Goal: Task Accomplishment & Management: Use online tool/utility

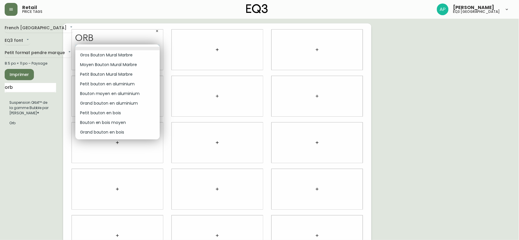
click at [156, 48] on body "Retail price tags [PERSON_NAME] eq3 [GEOGRAPHIC_DATA] [GEOGRAPHIC_DATA] fr_CA E…" at bounding box center [259, 131] width 519 height 262
click at [130, 63] on li "Moyen Bouton Mural Marbre" at bounding box center [117, 65] width 84 height 10
type input "1"
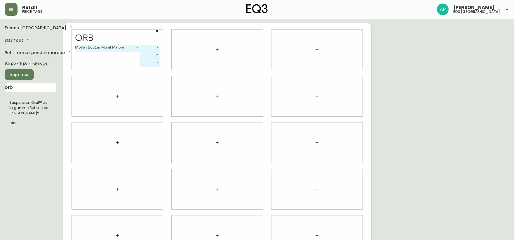
click at [156, 48] on body "Retail price tags [PERSON_NAME] eq3 [GEOGRAPHIC_DATA] [GEOGRAPHIC_DATA] fr_CA E…" at bounding box center [257, 131] width 514 height 262
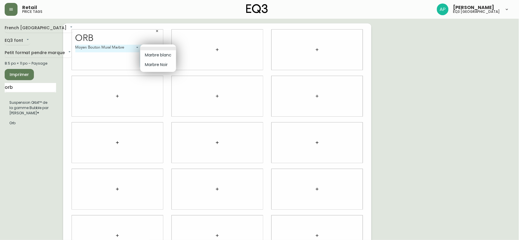
click at [152, 68] on li "Marbre Noir" at bounding box center [158, 65] width 36 height 10
type input "1"
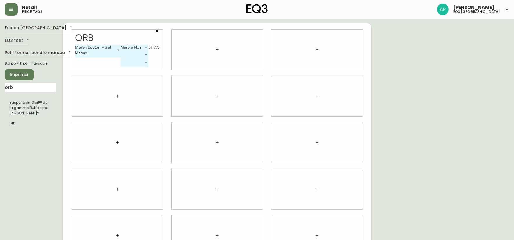
click at [130, 57] on body "Retail price tags [PERSON_NAME] eq3 [GEOGRAPHIC_DATA] [GEOGRAPHIC_DATA] fr_CA E…" at bounding box center [257, 131] width 514 height 262
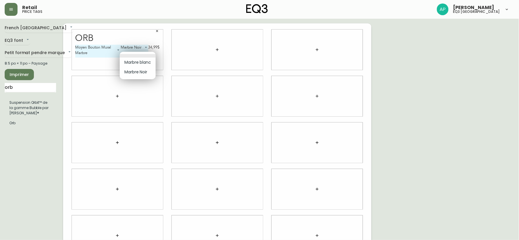
click at [136, 61] on li "Marbre blanc" at bounding box center [138, 63] width 36 height 10
type input "0"
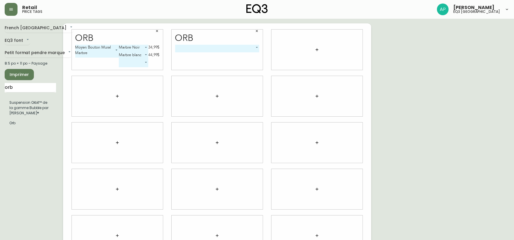
click at [213, 49] on body "Retail price tags [PERSON_NAME] eq3 [GEOGRAPHIC_DATA] [GEOGRAPHIC_DATA] fr_CA E…" at bounding box center [257, 131] width 514 height 262
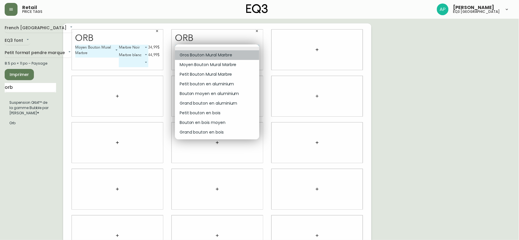
click at [214, 54] on li "Gros Bouton Mural Marbre" at bounding box center [217, 55] width 84 height 10
type input "0"
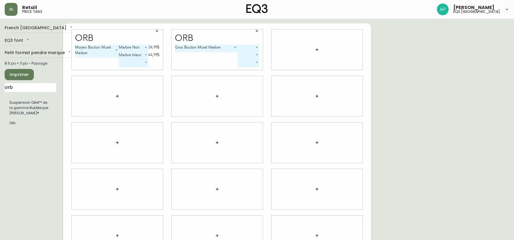
click at [247, 47] on body "Retail price tags [PERSON_NAME] eq3 [GEOGRAPHIC_DATA] [GEOGRAPHIC_DATA] fr_CA E…" at bounding box center [257, 131] width 514 height 262
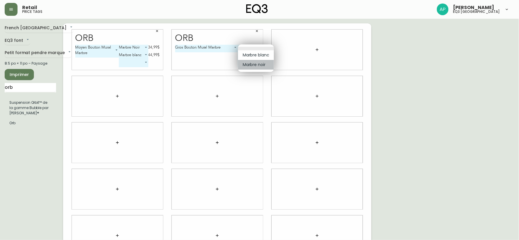
click at [252, 63] on li "Marbre noir" at bounding box center [256, 65] width 36 height 10
type input "1"
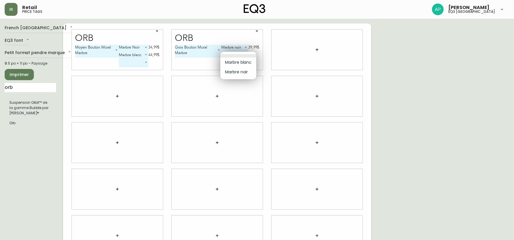
click at [244, 57] on body "Retail price tags [PERSON_NAME] eq3 [GEOGRAPHIC_DATA] [GEOGRAPHIC_DATA] fr_CA E…" at bounding box center [257, 131] width 514 height 262
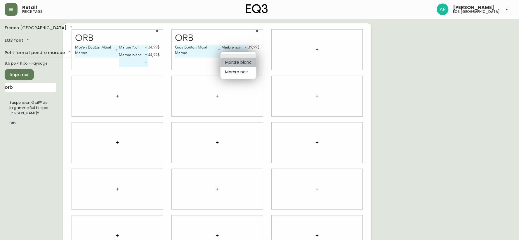
click at [244, 63] on li "Marbre blanc" at bounding box center [239, 63] width 36 height 10
type input "0"
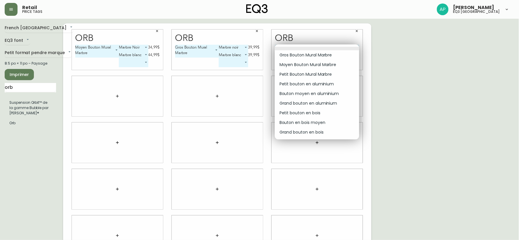
click at [324, 50] on body "Retail price tags [PERSON_NAME] eq3 [GEOGRAPHIC_DATA] [GEOGRAPHIC_DATA] fr_CA E…" at bounding box center [259, 131] width 519 height 262
click at [319, 74] on li "Petit Bouton Mural Marbre" at bounding box center [317, 75] width 84 height 10
type input "2"
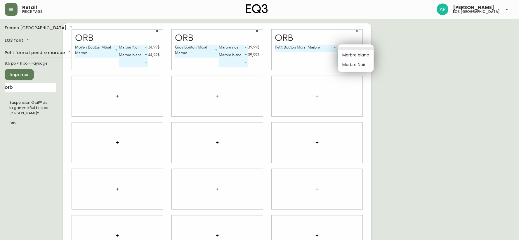
click at [353, 48] on body "Retail price tags [PERSON_NAME] eq3 [GEOGRAPHIC_DATA] [GEOGRAPHIC_DATA] fr_CA E…" at bounding box center [259, 131] width 519 height 262
click at [352, 57] on li "Marbre blanc" at bounding box center [356, 55] width 36 height 10
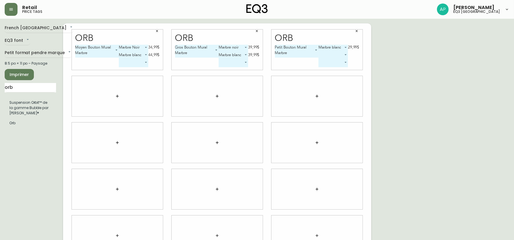
click at [341, 48] on body "Retail price tags [PERSON_NAME] eq3 [GEOGRAPHIC_DATA] [GEOGRAPHIC_DATA] fr_CA E…" at bounding box center [257, 131] width 514 height 262
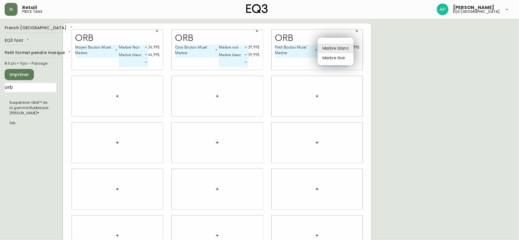
drag, startPoint x: 341, startPoint y: 55, endPoint x: 341, endPoint y: 51, distance: 3.8
click at [341, 55] on li "Marbre Noir" at bounding box center [336, 58] width 36 height 10
type input "1"
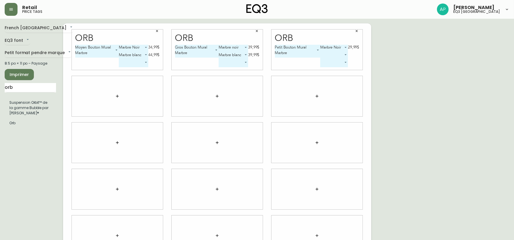
click at [343, 53] on body "Retail price tags [PERSON_NAME] eq3 [GEOGRAPHIC_DATA] [GEOGRAPHIC_DATA] fr_CA E…" at bounding box center [257, 131] width 514 height 262
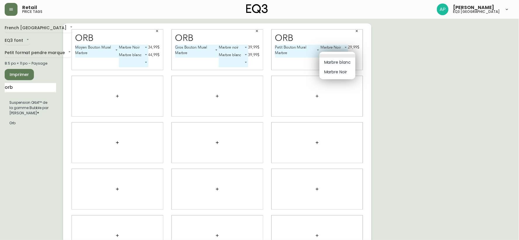
click at [341, 72] on li "Marbre Noir" at bounding box center [338, 72] width 36 height 10
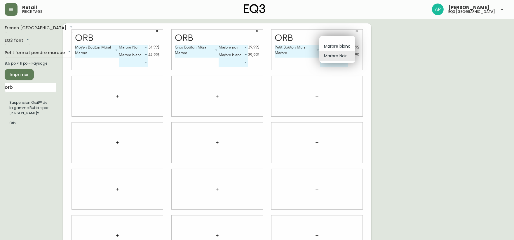
click at [333, 56] on body "Retail price tags [PERSON_NAME] eq3 [GEOGRAPHIC_DATA] [GEOGRAPHIC_DATA] fr_CA E…" at bounding box center [257, 131] width 514 height 262
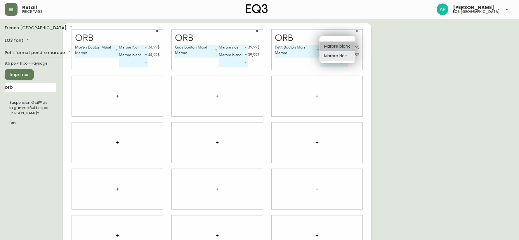
click at [335, 47] on li "Marbre blanc" at bounding box center [338, 46] width 36 height 10
type input "0"
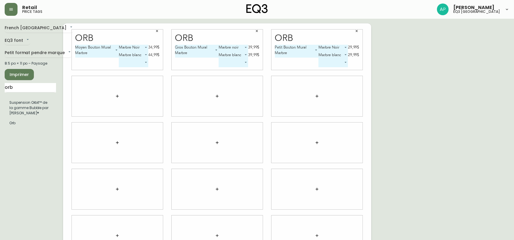
drag, startPoint x: 218, startPoint y: 36, endPoint x: 227, endPoint y: 41, distance: 10.6
click at [227, 41] on div "Orb" at bounding box center [217, 38] width 84 height 9
drag, startPoint x: 87, startPoint y: 36, endPoint x: 113, endPoint y: 43, distance: 27.4
click at [114, 44] on div "Orb Moyen Bouton Mural Marbre 1 Marbre Noir 1 34,99$ Marbre blanc 0 44,99$ ​" at bounding box center [117, 50] width 91 height 40
click at [156, 31] on icon "button" at bounding box center [157, 31] width 4 height 4
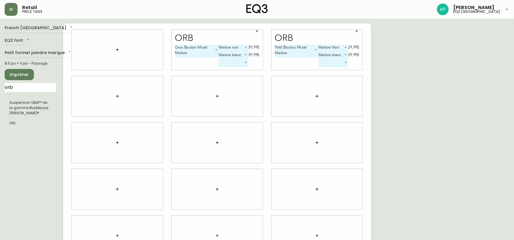
click at [257, 32] on icon "button" at bounding box center [257, 31] width 4 height 4
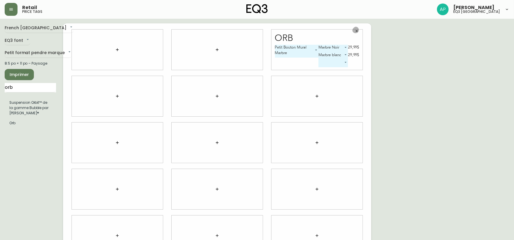
click at [357, 31] on icon "button" at bounding box center [357, 31] width 2 height 2
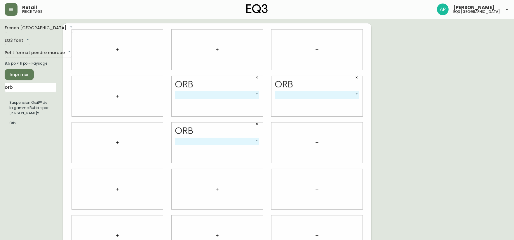
click at [256, 95] on body "Retail price tags [PERSON_NAME] eq3 [GEOGRAPHIC_DATA] [GEOGRAPHIC_DATA] fr_CA E…" at bounding box center [257, 131] width 514 height 262
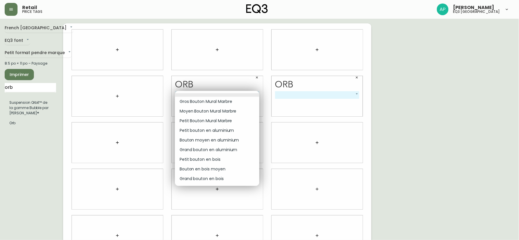
click at [232, 103] on li "Gros Bouton Mural Marbre" at bounding box center [217, 102] width 84 height 10
type input "0"
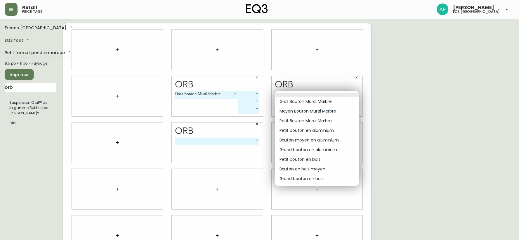
click at [320, 95] on body "Retail price tags [PERSON_NAME] eq3 [GEOGRAPHIC_DATA] [GEOGRAPHIC_DATA] fr_CA E…" at bounding box center [259, 131] width 519 height 262
click at [306, 110] on li "Moyen Bouton Mural Marbre" at bounding box center [317, 111] width 84 height 10
type input "1"
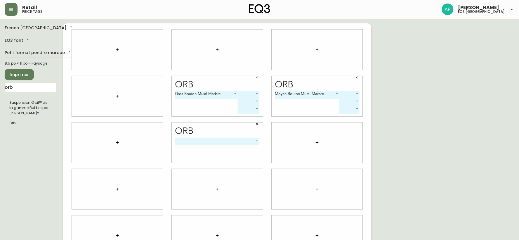
click at [238, 143] on body "Retail price tags [PERSON_NAME] eq3 [GEOGRAPHIC_DATA] [GEOGRAPHIC_DATA] fr_CA E…" at bounding box center [259, 131] width 519 height 262
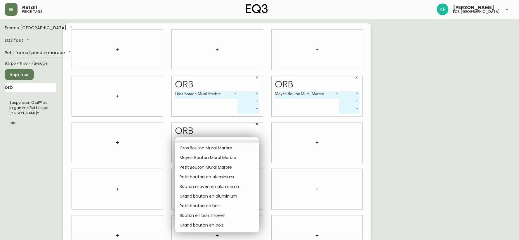
click at [223, 168] on li "Petit Bouton Mural Marbre" at bounding box center [217, 167] width 84 height 10
type input "2"
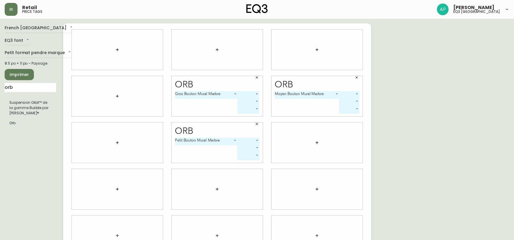
click at [249, 94] on body "Retail price tags [PERSON_NAME] eq3 [GEOGRAPHIC_DATA] [GEOGRAPHIC_DATA] fr_CA E…" at bounding box center [257, 131] width 514 height 262
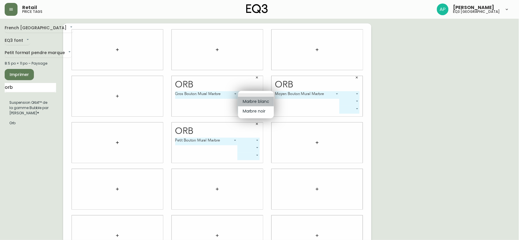
click at [251, 99] on li "Marbre blanc" at bounding box center [256, 102] width 36 height 10
type input "0"
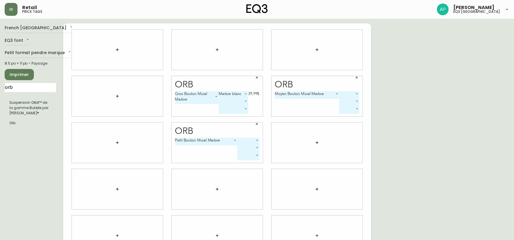
click at [241, 102] on body "Retail price tags [PERSON_NAME] eq3 [GEOGRAPHIC_DATA] [GEOGRAPHIC_DATA] fr_CA E…" at bounding box center [257, 131] width 514 height 262
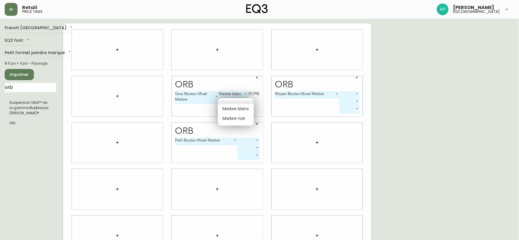
click at [240, 117] on li "Marbre noir" at bounding box center [236, 119] width 36 height 10
type input "1"
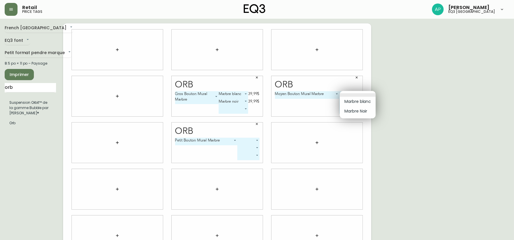
click at [346, 93] on body "Retail price tags [PERSON_NAME] eq3 [GEOGRAPHIC_DATA] [GEOGRAPHIC_DATA] fr_CA E…" at bounding box center [257, 131] width 514 height 262
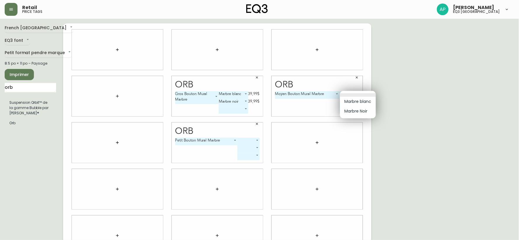
click at [349, 99] on li "Marbre blanc" at bounding box center [358, 102] width 36 height 10
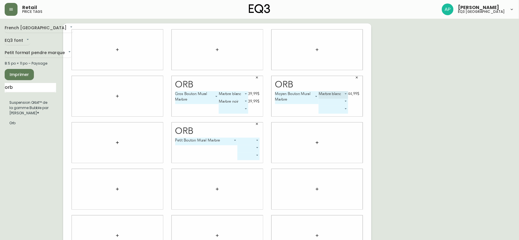
type input "0"
click at [344, 101] on body "Retail price tags [PERSON_NAME] eq3 [GEOGRAPHIC_DATA] [GEOGRAPHIC_DATA] fr_CA E…" at bounding box center [259, 131] width 519 height 262
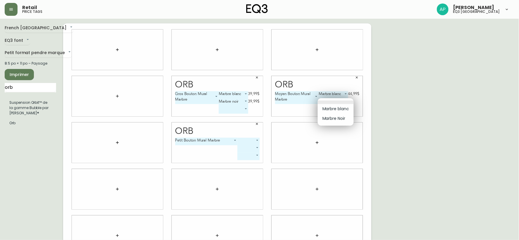
click at [339, 118] on li "Marbre Noir" at bounding box center [336, 119] width 36 height 10
type input "1"
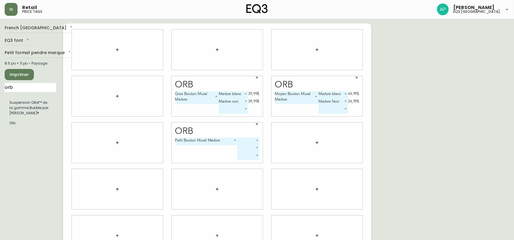
click at [247, 141] on body "Retail price tags [PERSON_NAME] eq3 [GEOGRAPHIC_DATA] [GEOGRAPHIC_DATA] fr_CA E…" at bounding box center [257, 131] width 514 height 262
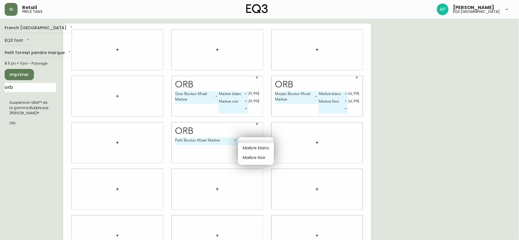
click at [249, 147] on li "Marbre blanc" at bounding box center [256, 148] width 36 height 10
type input "0"
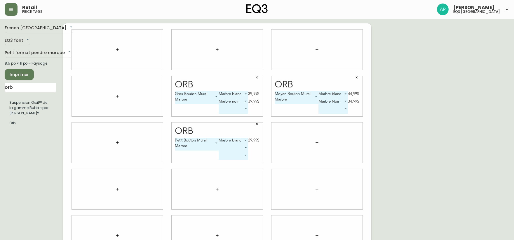
click at [240, 147] on body "Retail price tags [PERSON_NAME] eq3 [GEOGRAPHIC_DATA] [GEOGRAPHIC_DATA] fr_CA E…" at bounding box center [257, 131] width 514 height 262
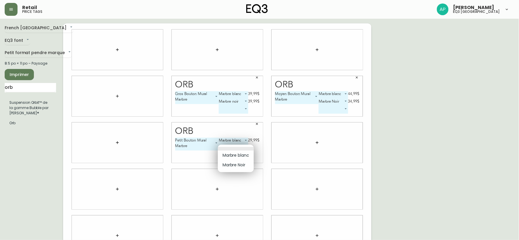
click at [242, 162] on li "Marbre Noir" at bounding box center [236, 165] width 36 height 10
type input "1"
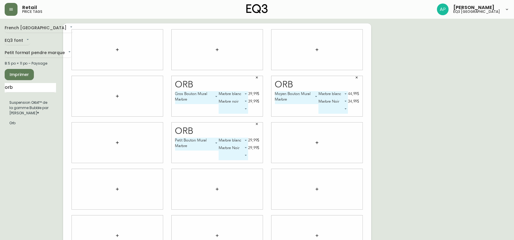
click at [22, 75] on span "Imprimer" at bounding box center [19, 74] width 20 height 7
click at [257, 124] on icon "button" at bounding box center [257, 124] width 4 height 4
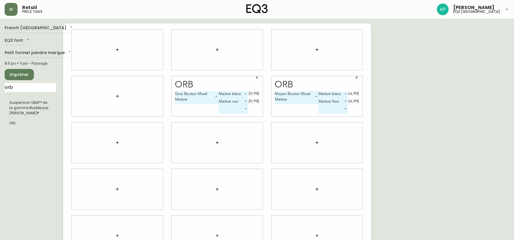
click at [21, 76] on span "Imprimer" at bounding box center [19, 74] width 20 height 7
click at [19, 77] on span "Imprimer" at bounding box center [19, 74] width 20 height 7
